Goal: Information Seeking & Learning: Learn about a topic

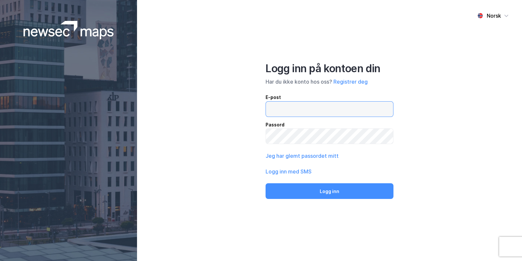
click at [318, 106] on input "email" at bounding box center [329, 109] width 127 height 15
type input "[EMAIL_ADDRESS][DOMAIN_NAME]"
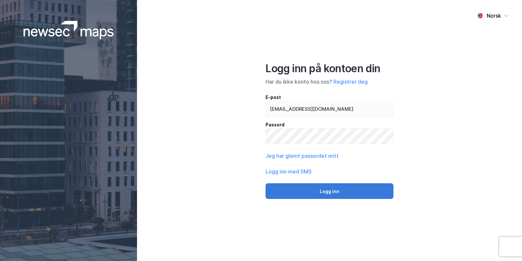
click at [343, 187] on button "Logg inn" at bounding box center [330, 191] width 128 height 16
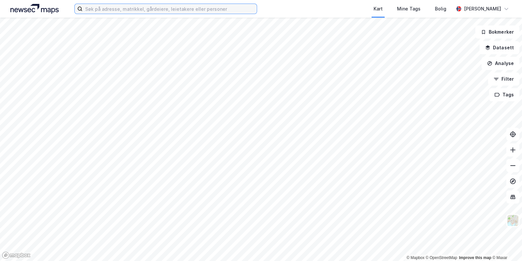
click at [155, 11] on input at bounding box center [170, 9] width 174 height 10
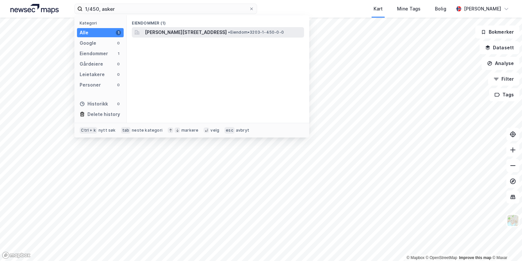
click at [209, 30] on span "[PERSON_NAME][STREET_ADDRESS]" at bounding box center [186, 32] width 82 height 8
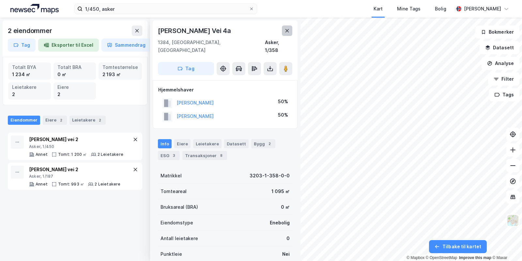
click at [289, 31] on icon at bounding box center [287, 30] width 5 height 5
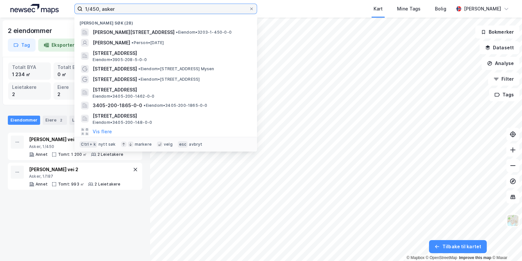
click at [90, 9] on input "1/450, asker" at bounding box center [166, 9] width 167 height 10
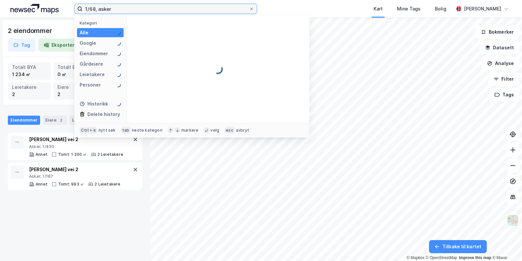
type input "1/68, asker"
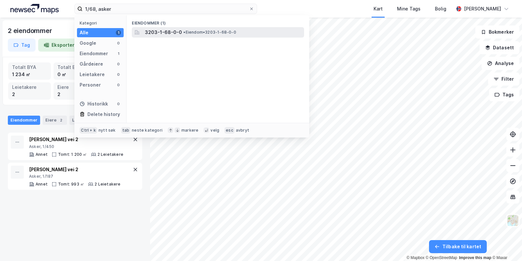
click at [226, 28] on div "3203-1-68-0-0 • Eiendom • 3203-1-68-0-0" at bounding box center [224, 32] width 158 height 8
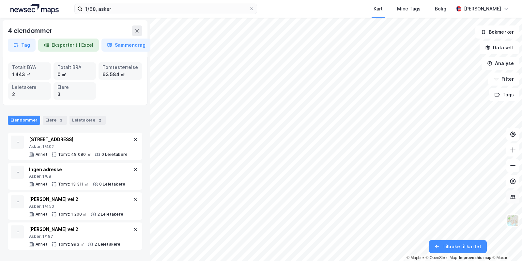
click at [514, 195] on icon at bounding box center [513, 197] width 7 height 7
